Goal: Obtain resource: Obtain resource

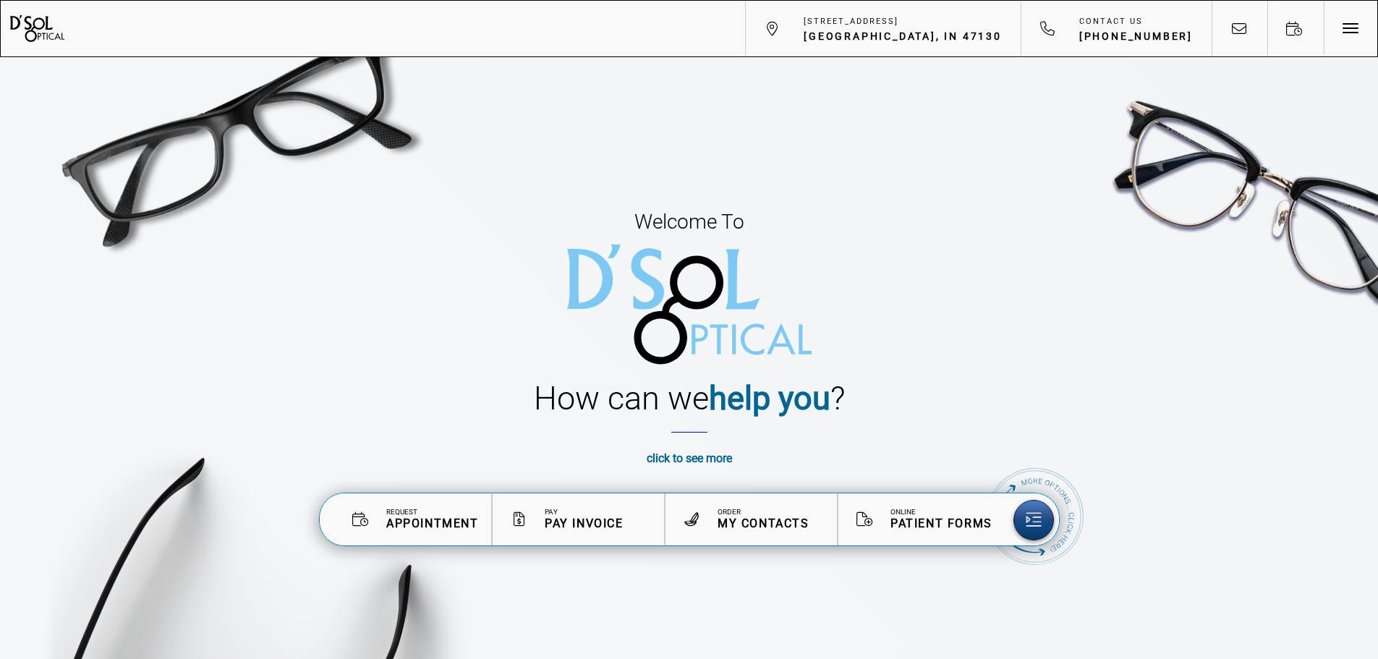
click at [950, 524] on span "Patient Forms" at bounding box center [942, 524] width 102 height 14
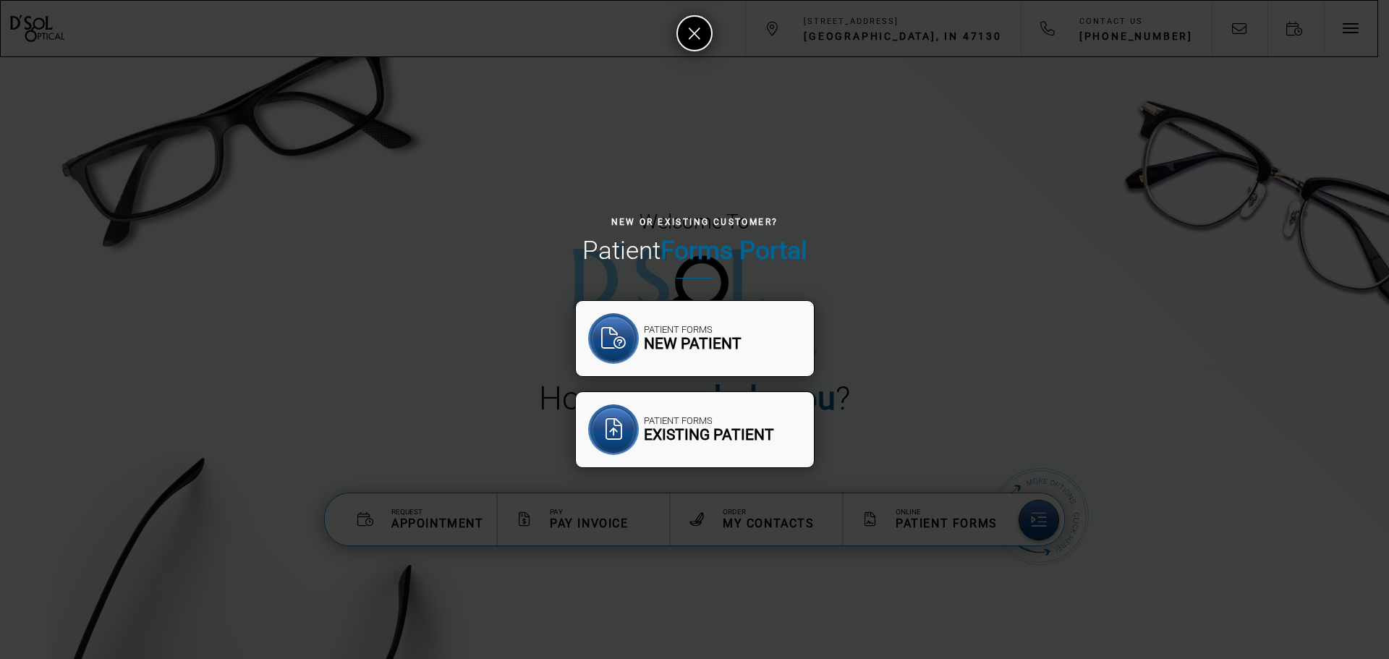
click at [715, 417] on span "Patient Forms" at bounding box center [709, 421] width 130 height 12
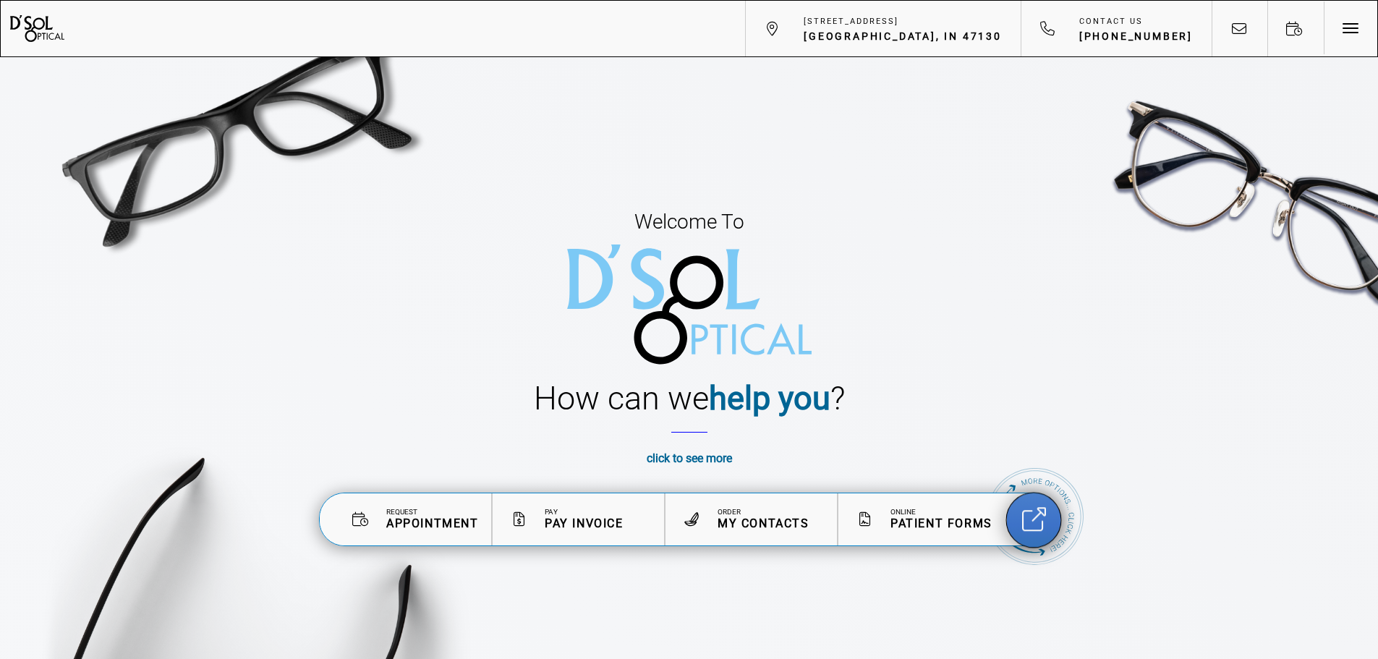
click at [1028, 516] on icon at bounding box center [1034, 519] width 24 height 24
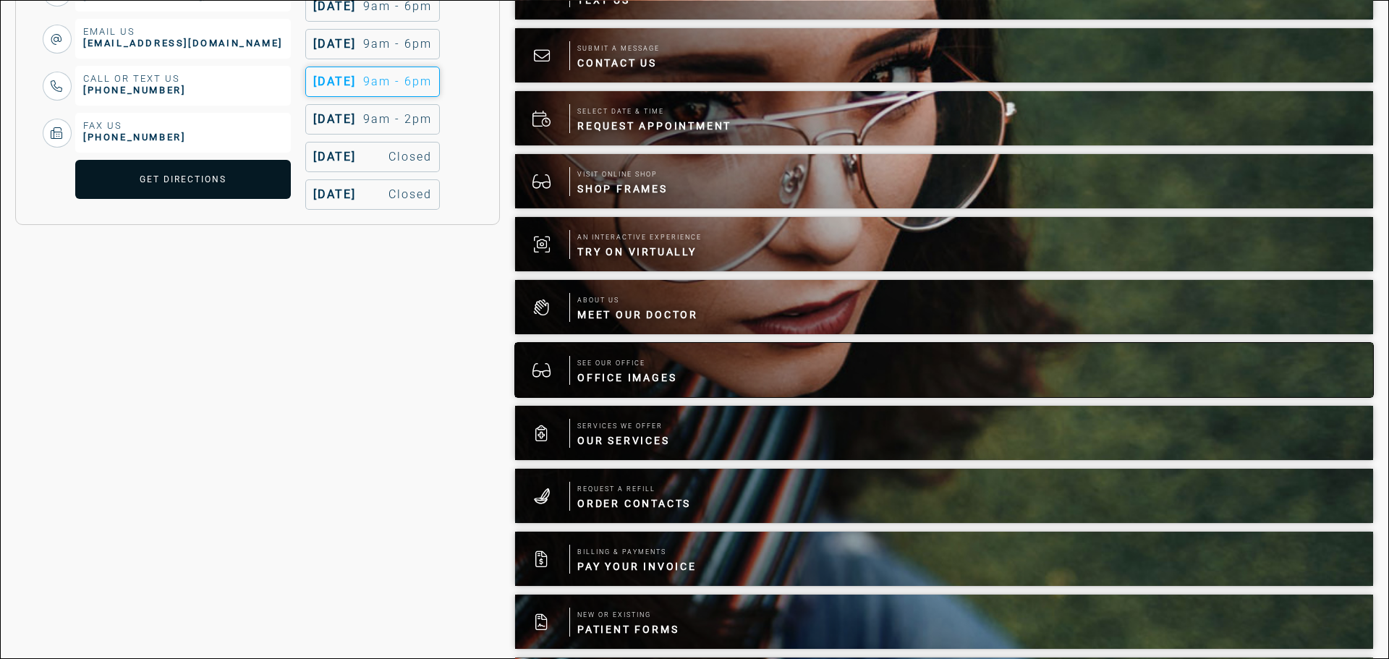
scroll to position [637, 0]
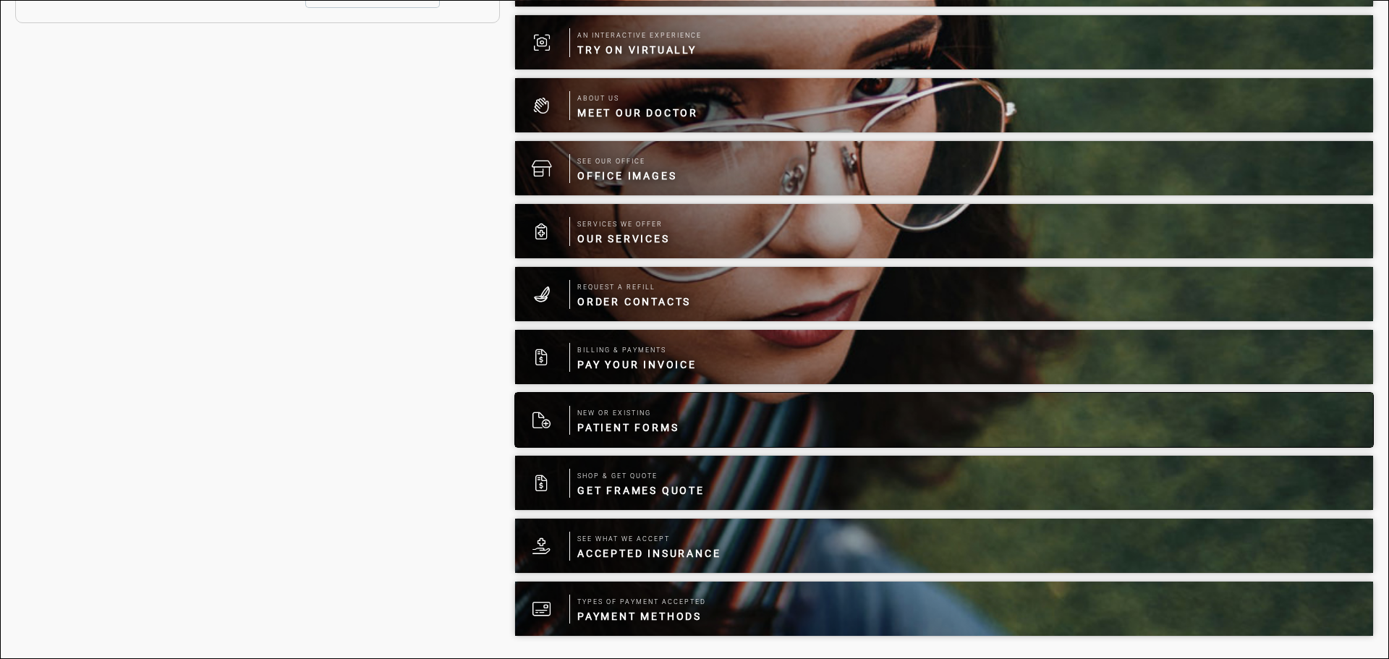
click at [637, 422] on span "Patient Forms" at bounding box center [627, 427] width 101 height 14
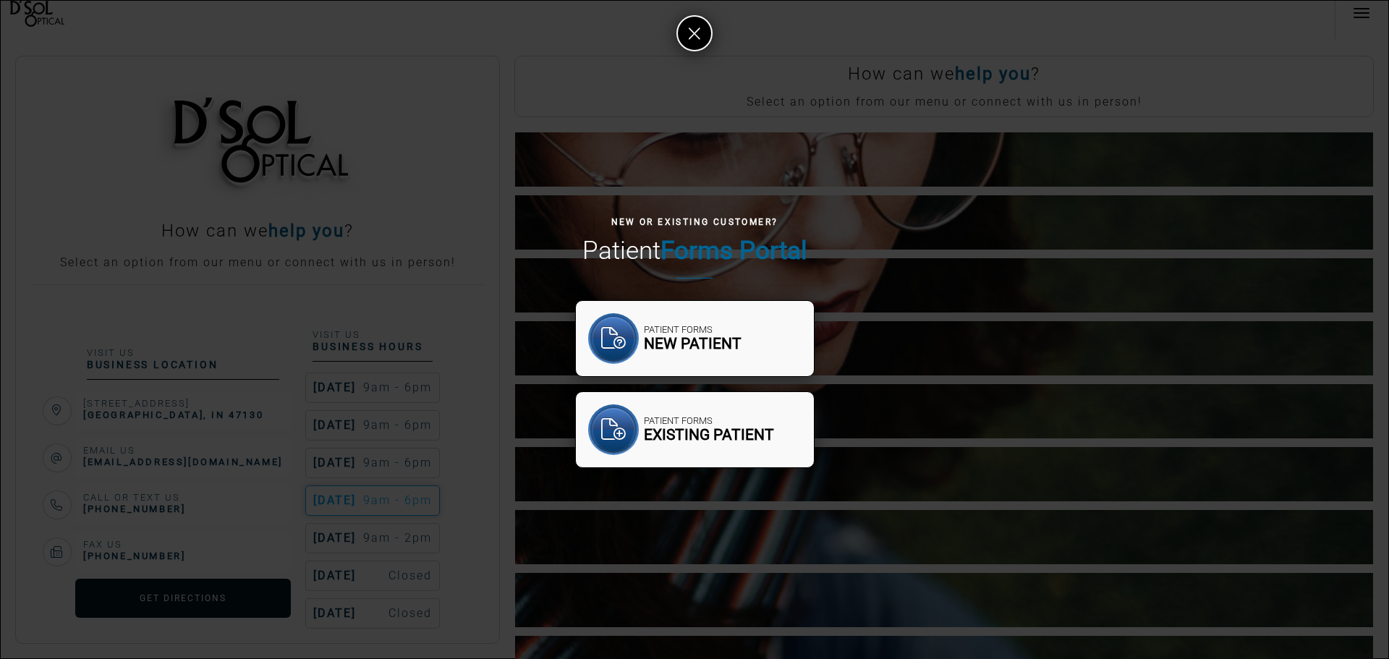
scroll to position [16, 0]
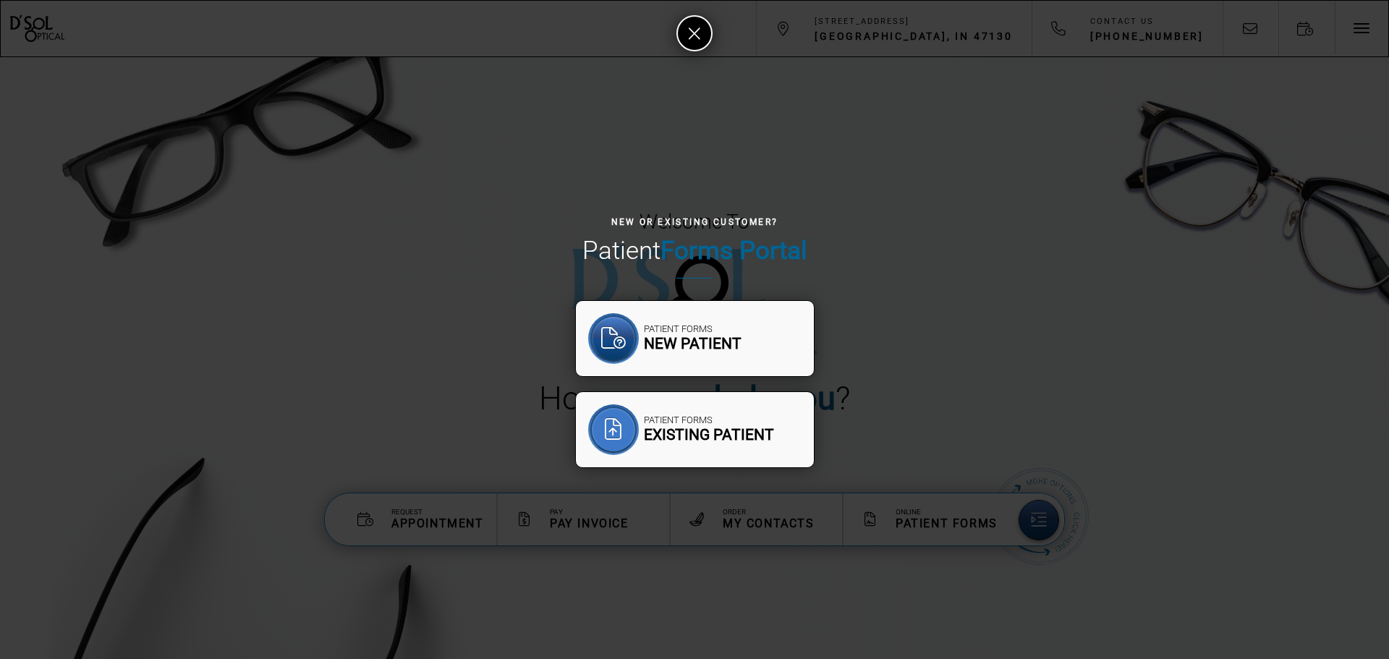
click at [615, 430] on div at bounding box center [613, 430] width 46 height 46
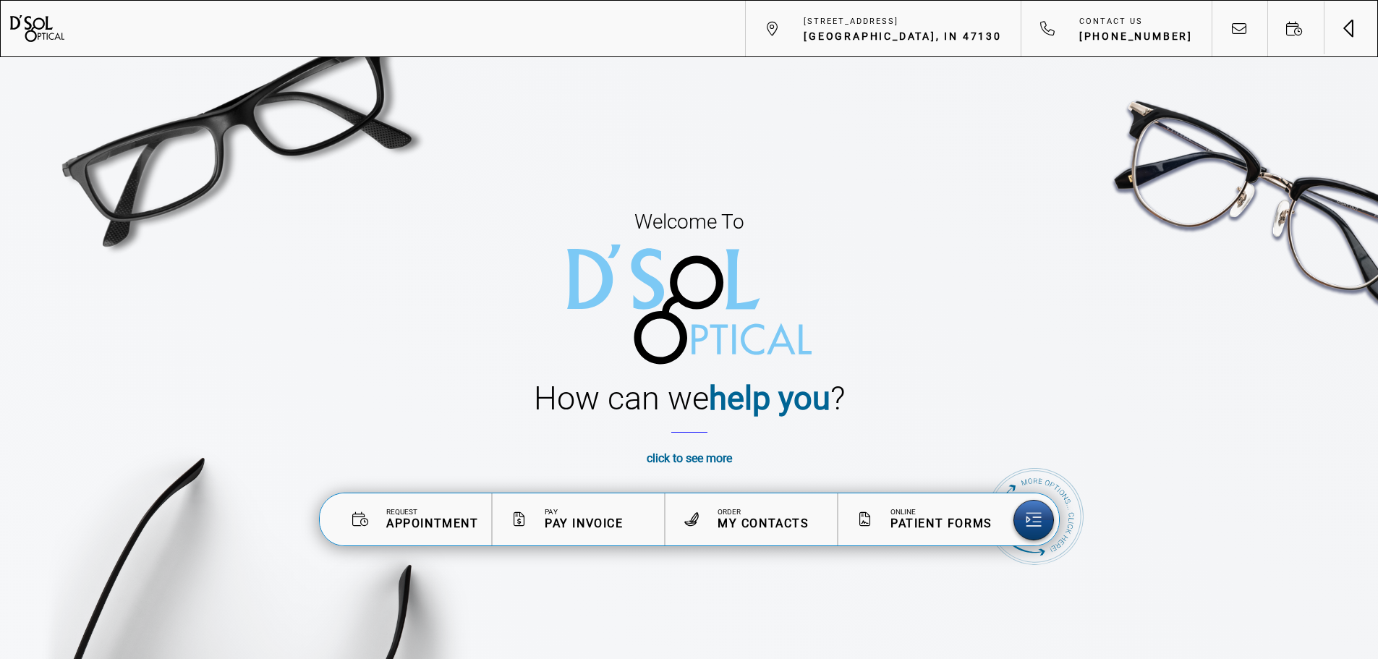
click at [1347, 31] on span "Toggle navigation" at bounding box center [1347, 31] width 9 height 9
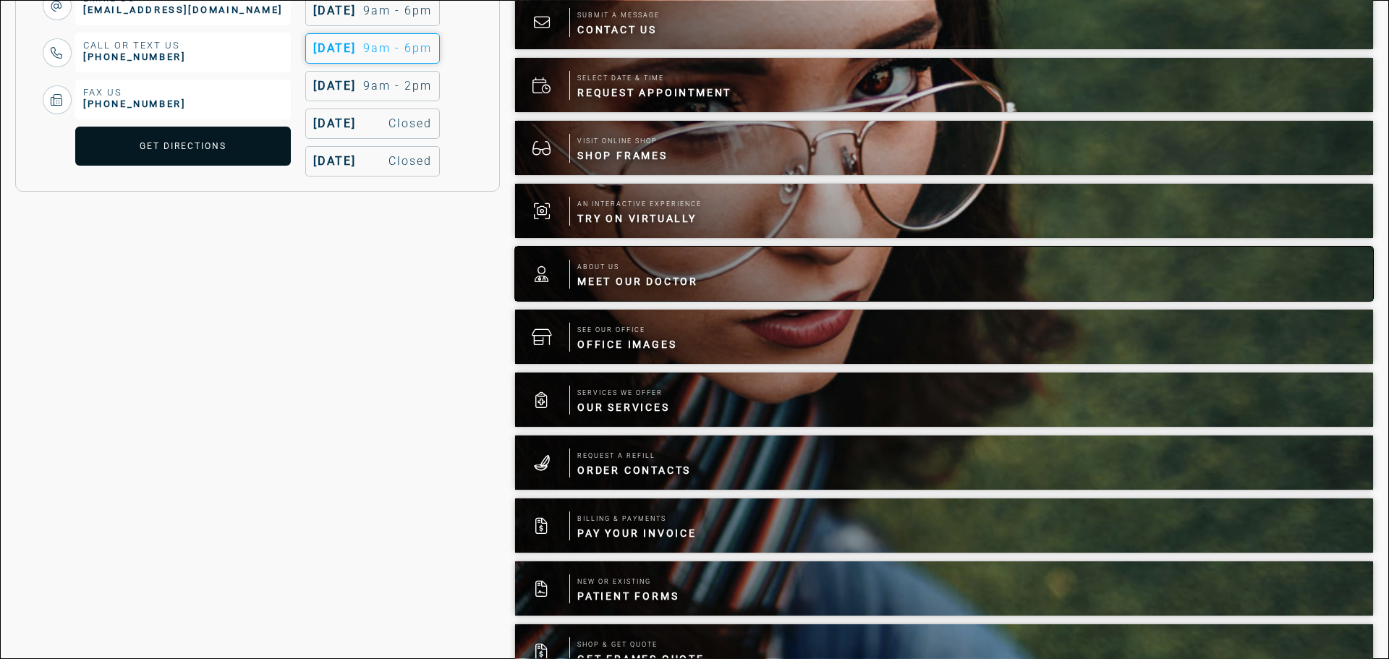
scroll to position [637, 0]
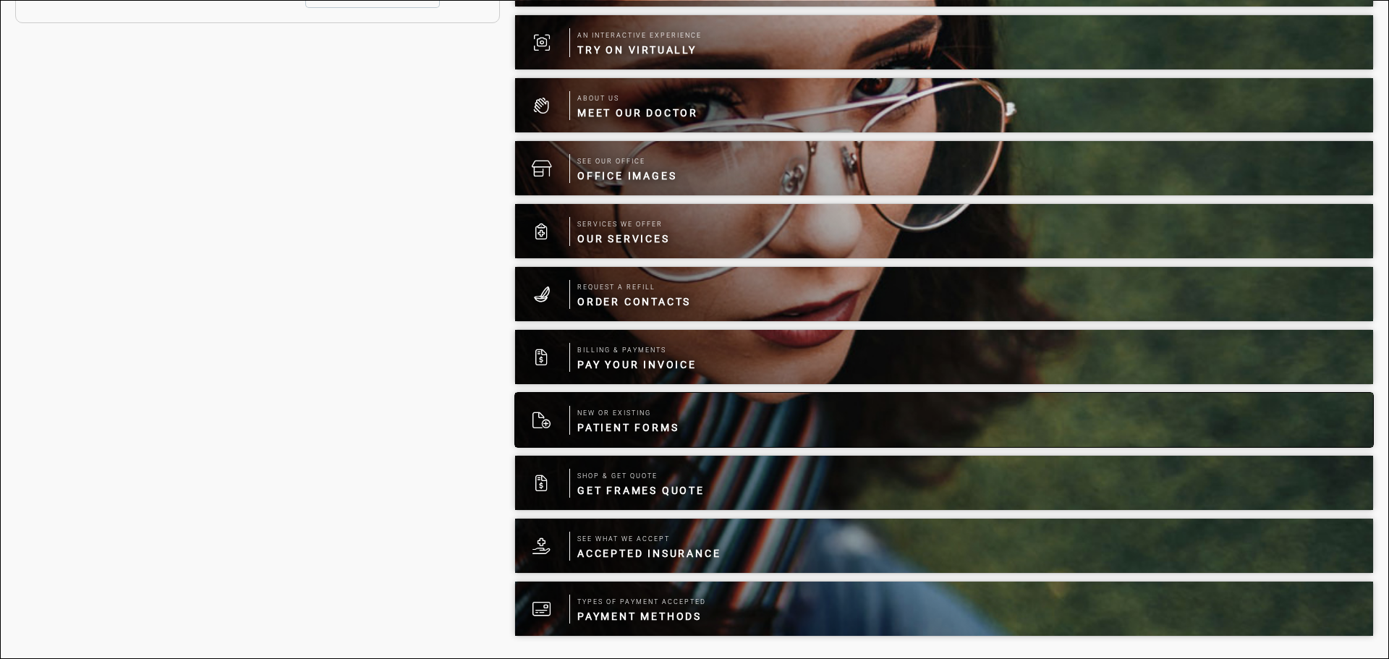
click at [607, 422] on span "Patient Forms" at bounding box center [627, 427] width 101 height 14
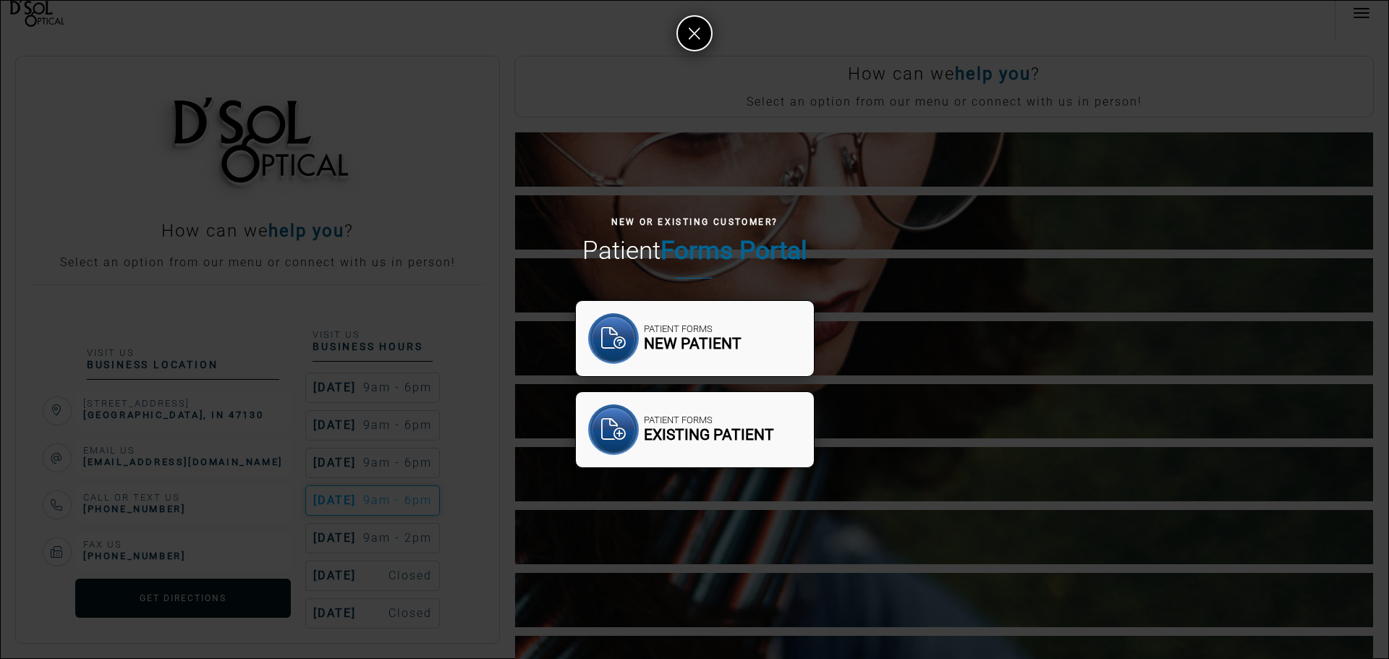
scroll to position [16, 0]
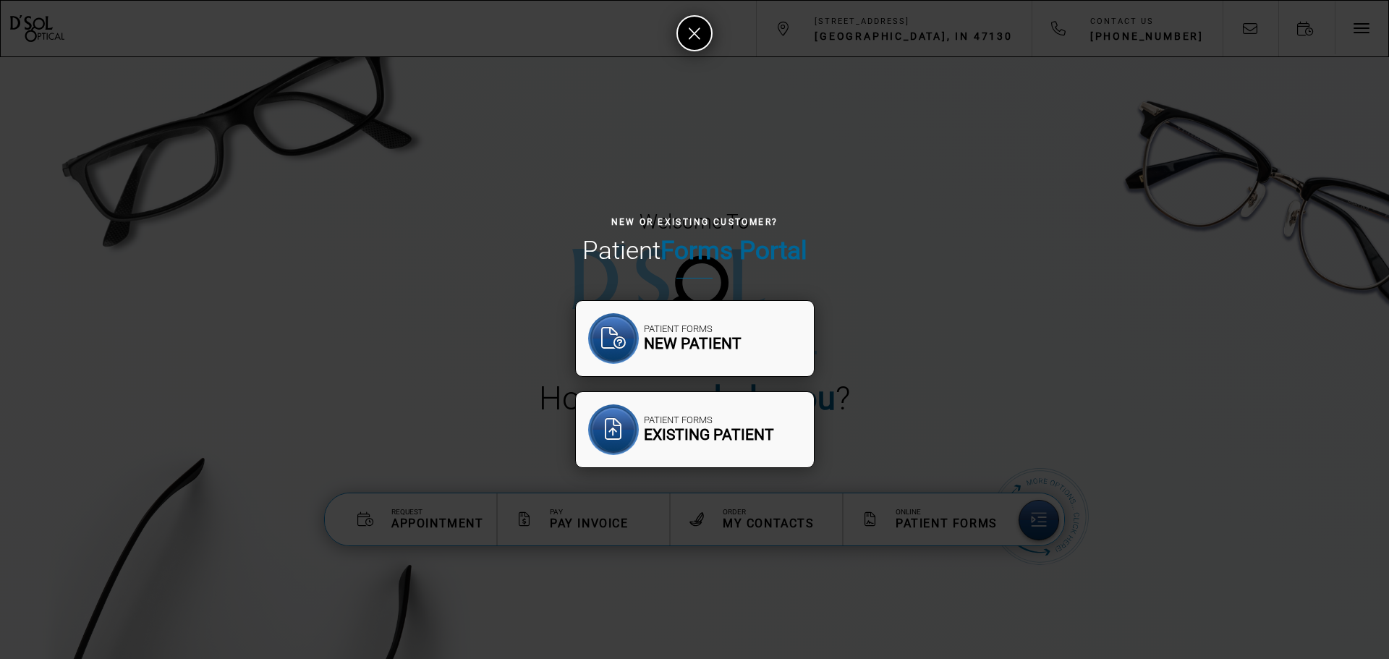
click at [718, 436] on span "Existing Patient" at bounding box center [709, 435] width 130 height 18
